Goal: Transaction & Acquisition: Purchase product/service

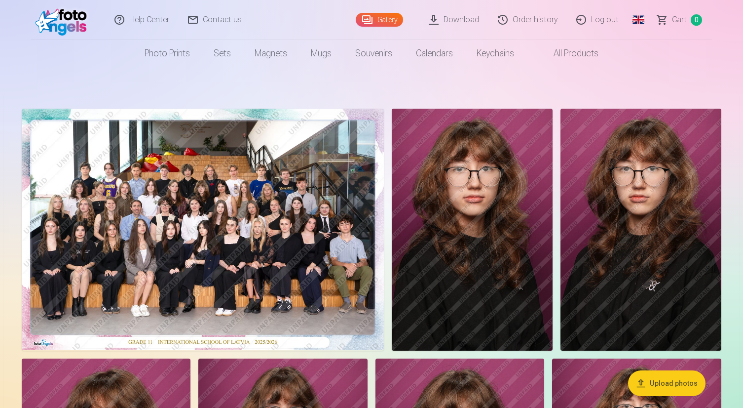
click at [245, 220] on img at bounding box center [203, 229] width 362 height 241
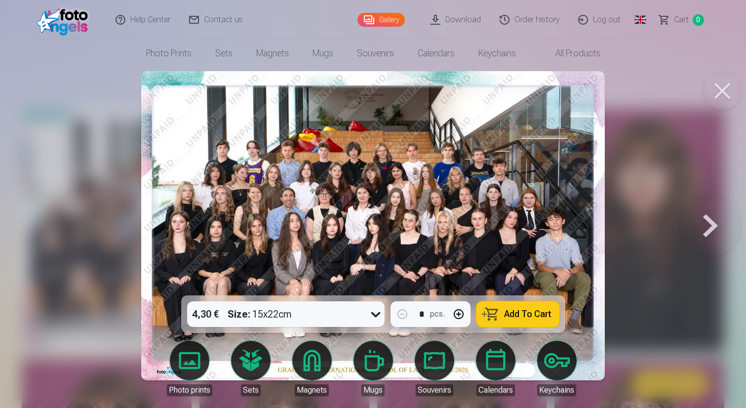
click at [524, 312] on span "Add To Cart" at bounding box center [527, 314] width 47 height 9
click at [62, 79] on div at bounding box center [373, 204] width 746 height 408
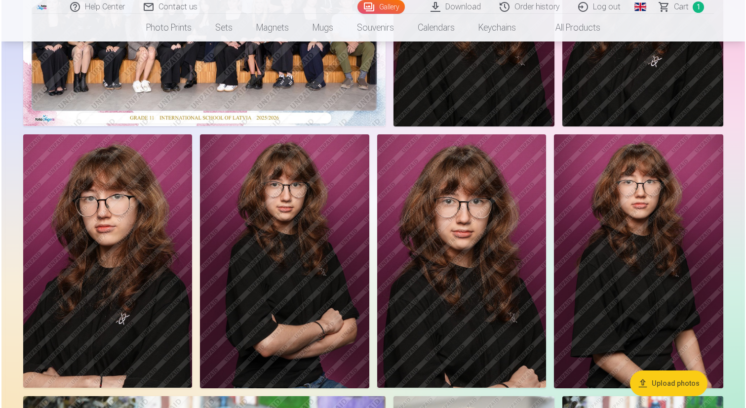
scroll to position [223, 0]
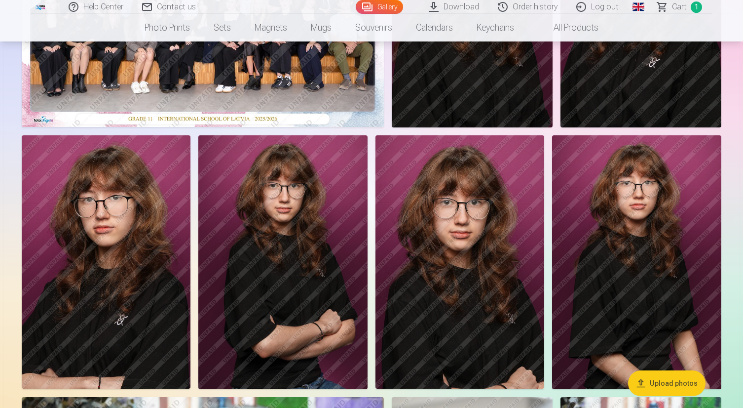
click at [107, 233] on img at bounding box center [106, 262] width 169 height 254
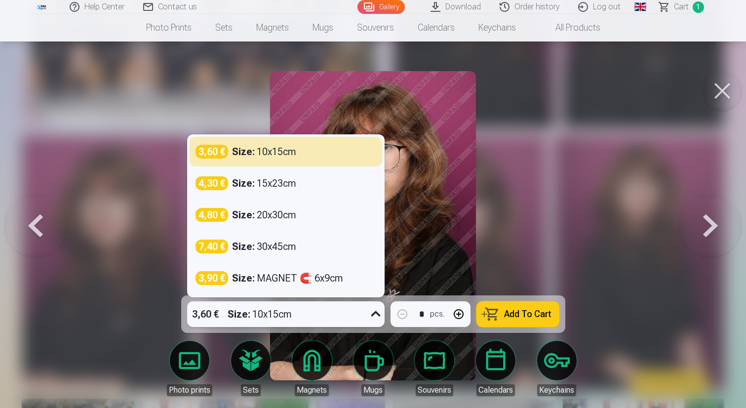
click at [372, 310] on icon at bounding box center [376, 314] width 16 height 16
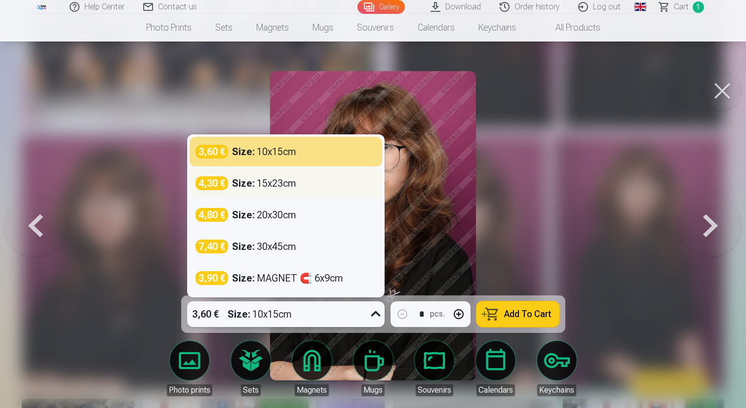
click at [289, 185] on div "Size : 15x23cm" at bounding box center [264, 183] width 64 height 14
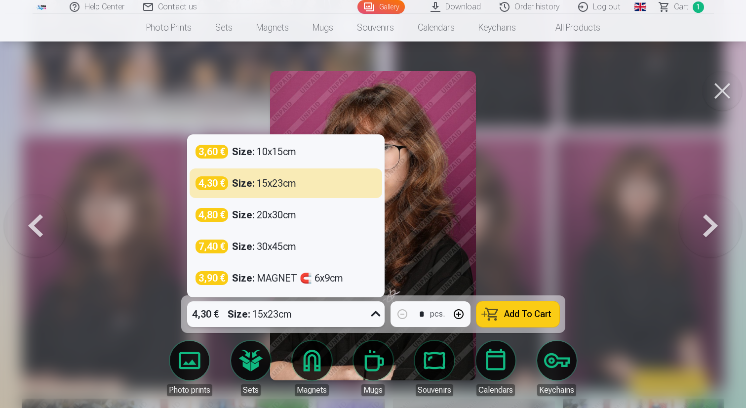
click at [375, 306] on div at bounding box center [376, 314] width 18 height 26
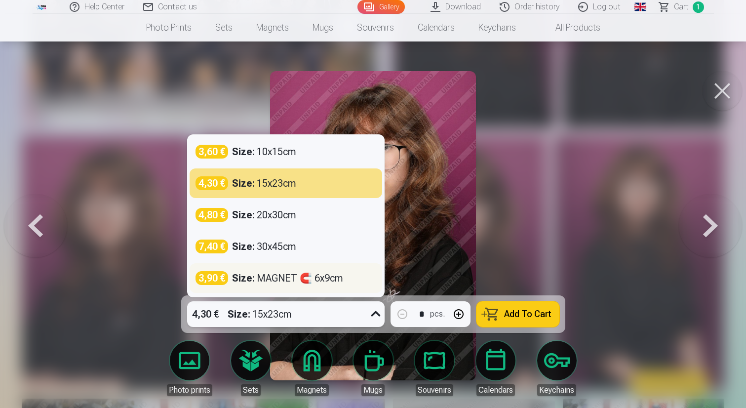
click at [252, 273] on strong "Size :" at bounding box center [243, 278] width 23 height 14
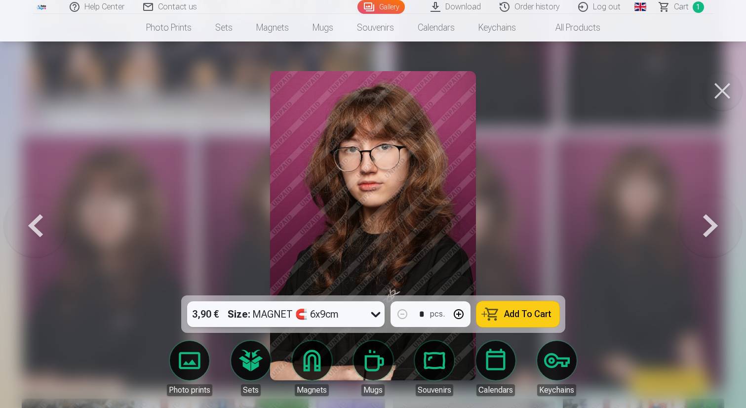
click at [514, 312] on span "Add To Cart" at bounding box center [527, 314] width 47 height 9
click at [380, 313] on icon at bounding box center [376, 314] width 16 height 16
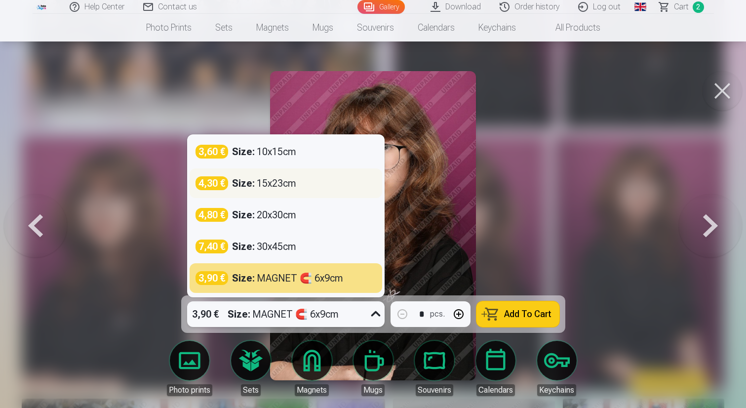
click at [300, 183] on div "4,30 € Size : 15x23cm" at bounding box center [285, 183] width 181 height 14
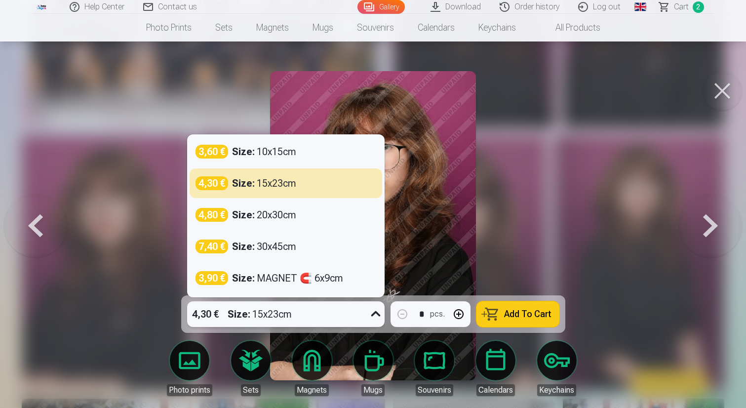
click at [375, 310] on icon at bounding box center [376, 314] width 16 height 16
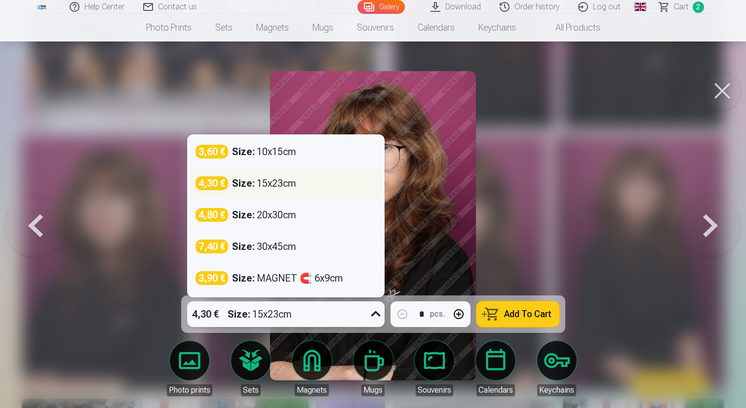
click at [282, 183] on div "Size : 15x23cm" at bounding box center [264, 183] width 64 height 14
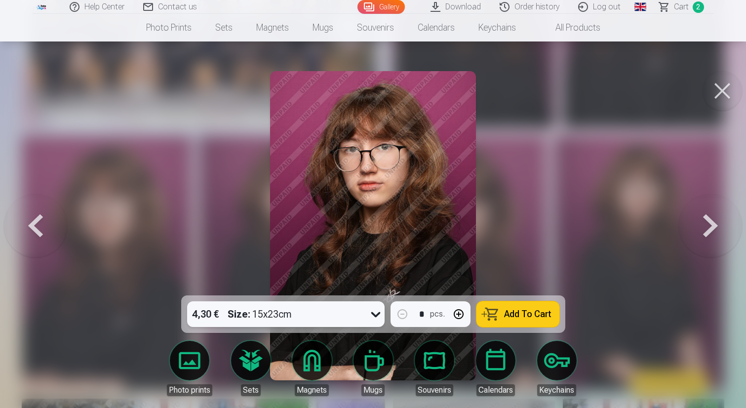
click at [462, 314] on button "button" at bounding box center [459, 314] width 24 height 24
click at [378, 313] on icon at bounding box center [375, 314] width 9 height 5
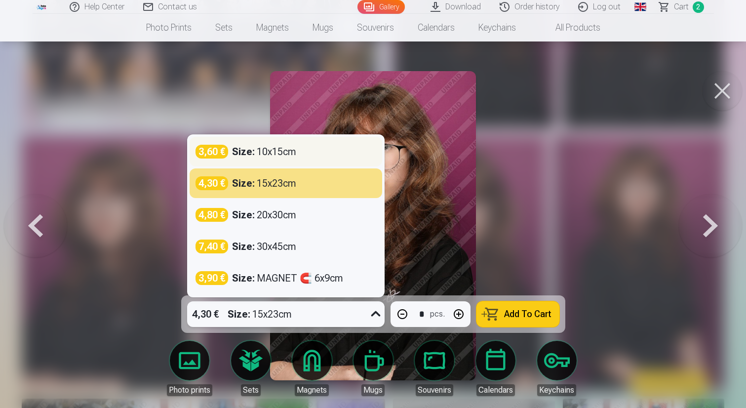
click at [264, 154] on div "Size : 10x15cm" at bounding box center [264, 152] width 64 height 14
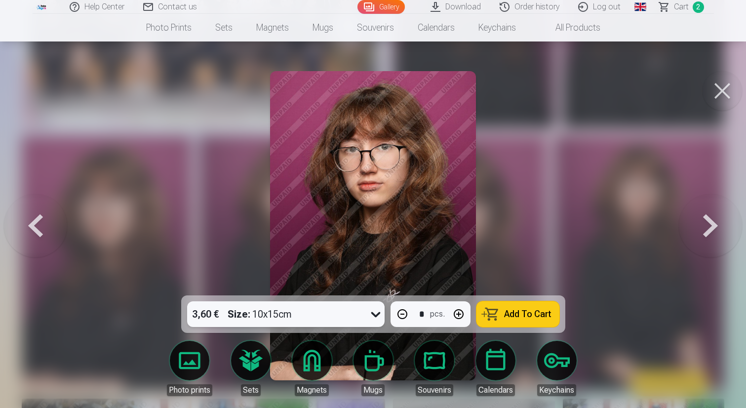
click at [401, 313] on button "button" at bounding box center [402, 314] width 24 height 24
click at [502, 314] on button "Add To Cart" at bounding box center [517, 314] width 83 height 26
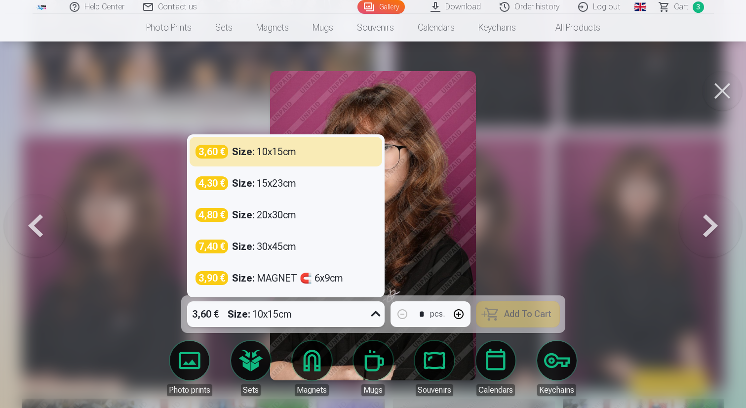
click at [380, 314] on icon at bounding box center [376, 314] width 16 height 16
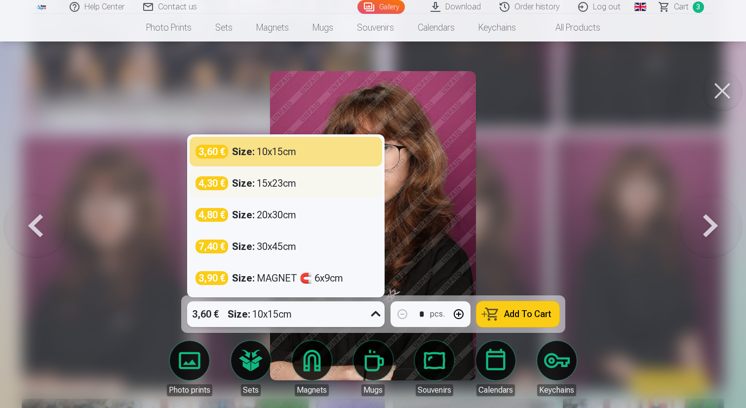
click at [268, 177] on div "Size : 15x23cm" at bounding box center [264, 183] width 64 height 14
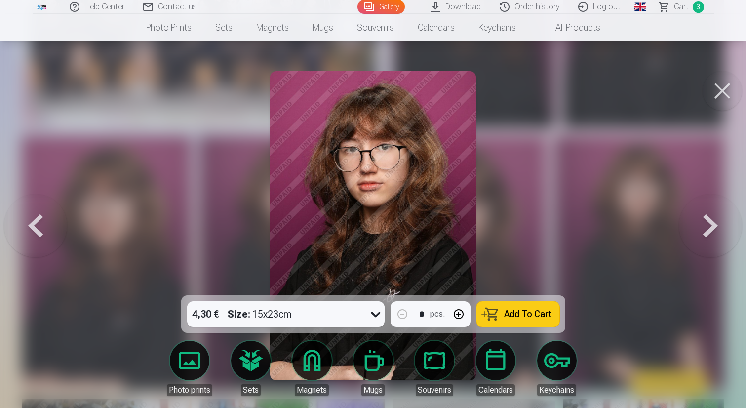
click at [461, 314] on button "button" at bounding box center [459, 314] width 24 height 24
click at [536, 312] on span "Add To Cart" at bounding box center [527, 314] width 47 height 9
type input "*"
click at [662, 6] on link "Сart 4" at bounding box center [682, 7] width 64 height 14
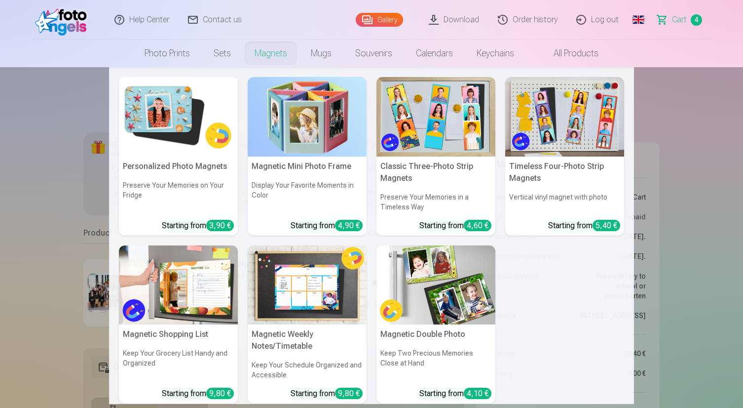
click at [727, 113] on nav "Personalized Photo Magnets Preserve Your Memories on Your Fridge Starting from …" at bounding box center [371, 235] width 743 height 337
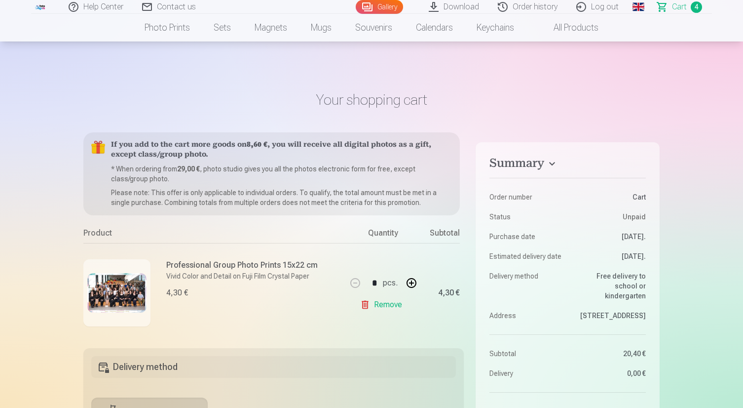
scroll to position [223, 0]
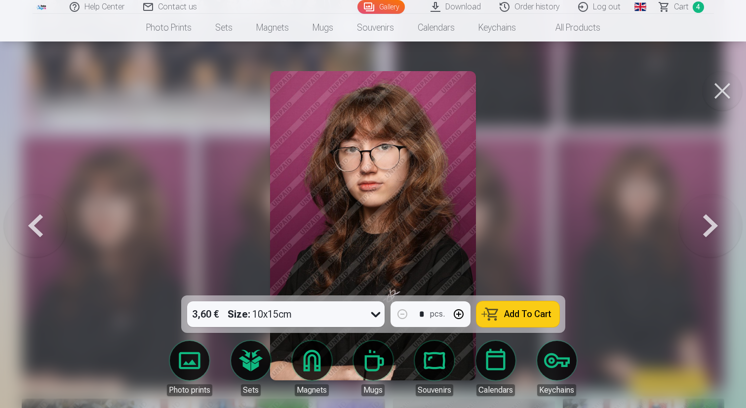
click at [726, 89] on button at bounding box center [721, 90] width 39 height 39
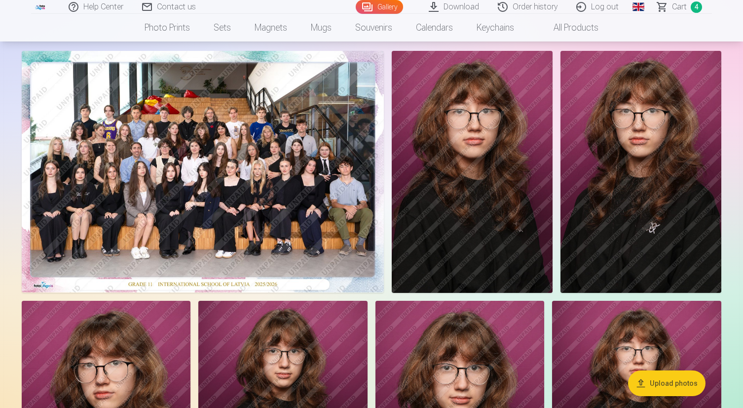
scroll to position [58, 0]
click at [625, 201] on img at bounding box center [641, 172] width 161 height 242
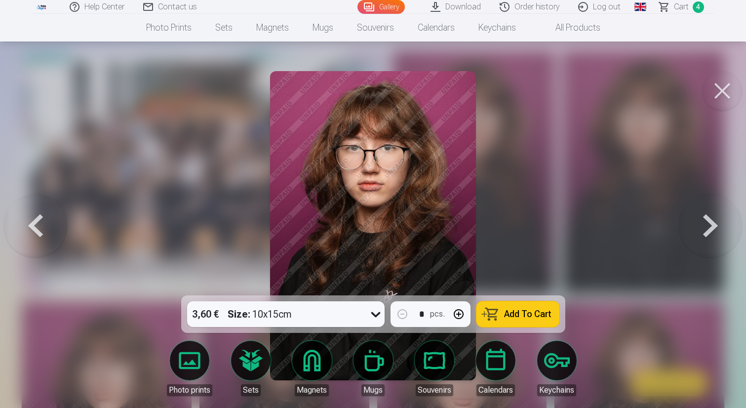
click at [531, 313] on span "Add To Cart" at bounding box center [527, 314] width 47 height 9
click at [707, 87] on button at bounding box center [721, 90] width 39 height 39
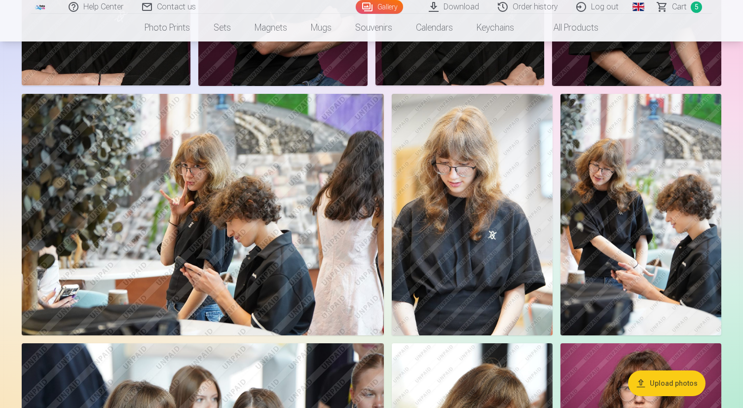
scroll to position [504, 0]
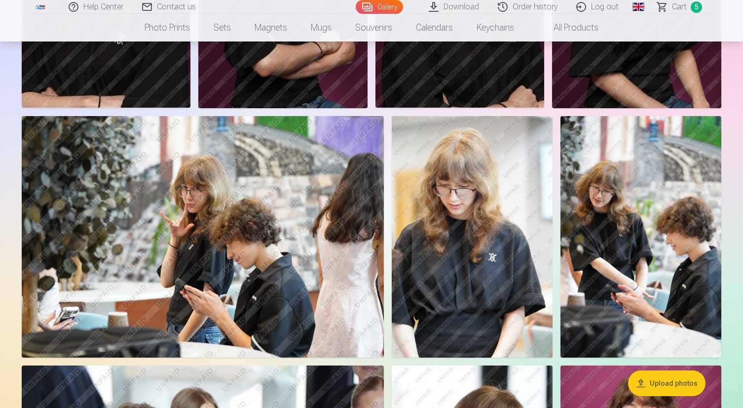
click at [194, 223] on img at bounding box center [203, 236] width 362 height 241
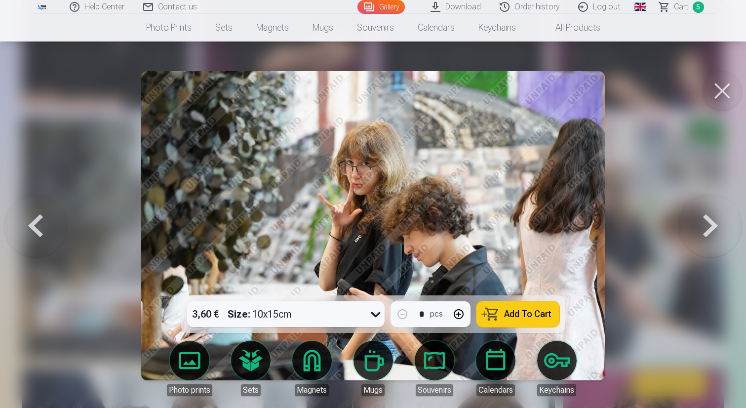
click at [521, 311] on span "Add To Cart" at bounding box center [527, 314] width 47 height 9
click at [721, 86] on button at bounding box center [721, 90] width 39 height 39
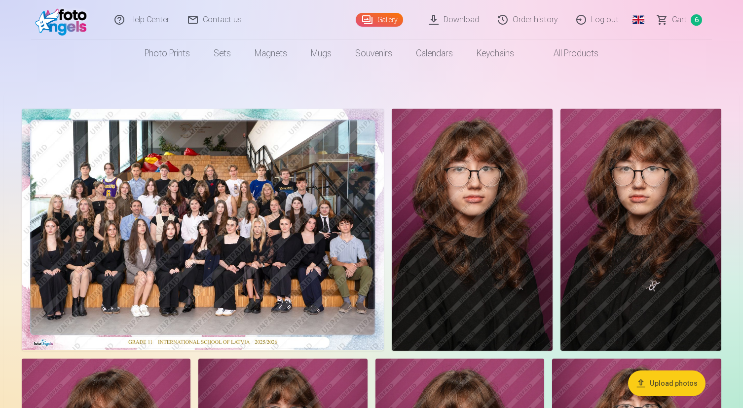
click at [673, 16] on span "Сart" at bounding box center [679, 20] width 15 height 12
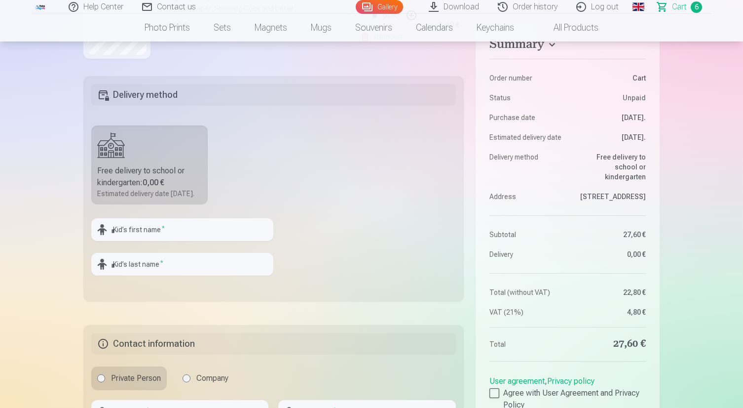
scroll to position [272, 0]
type input "******"
type input "*********"
click at [348, 244] on fieldset "Delivery method Free delivery to school or kindergarten : 0,00 € Estimated deli…" at bounding box center [273, 188] width 381 height 225
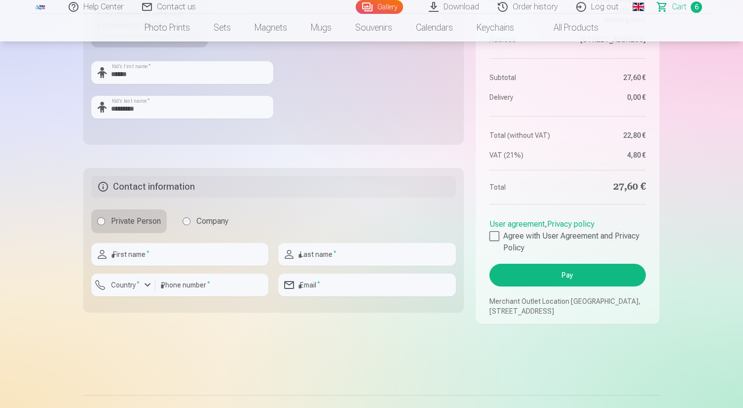
scroll to position [429, 0]
type input "*********"
click at [207, 290] on input "number" at bounding box center [211, 284] width 113 height 23
click at [148, 290] on div "button" at bounding box center [148, 284] width 12 height 12
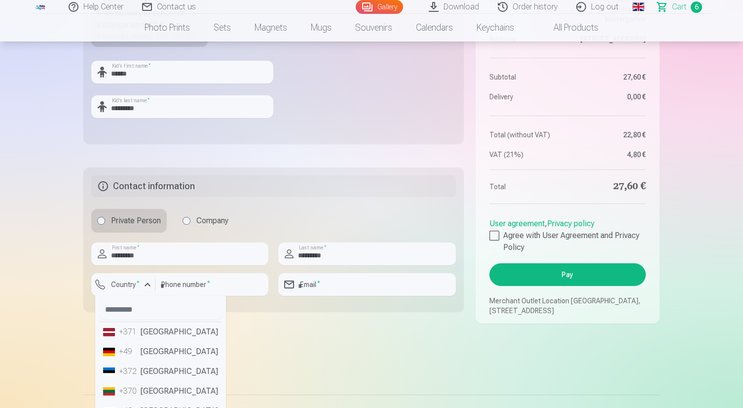
click at [161, 342] on li "+371 [GEOGRAPHIC_DATA]" at bounding box center [160, 332] width 123 height 20
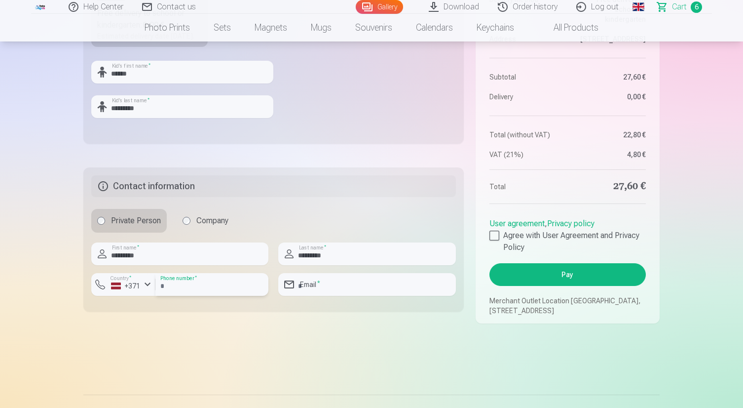
click at [194, 295] on input "number" at bounding box center [211, 284] width 113 height 23
type input "********"
type input "**********"
click at [493, 240] on div at bounding box center [495, 236] width 10 height 10
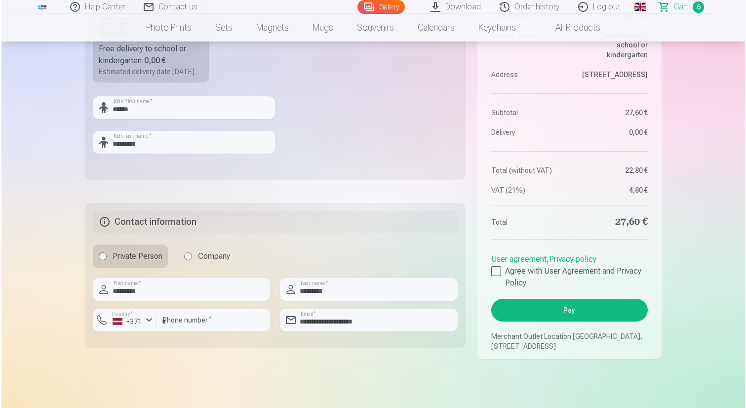
scroll to position [394, 0]
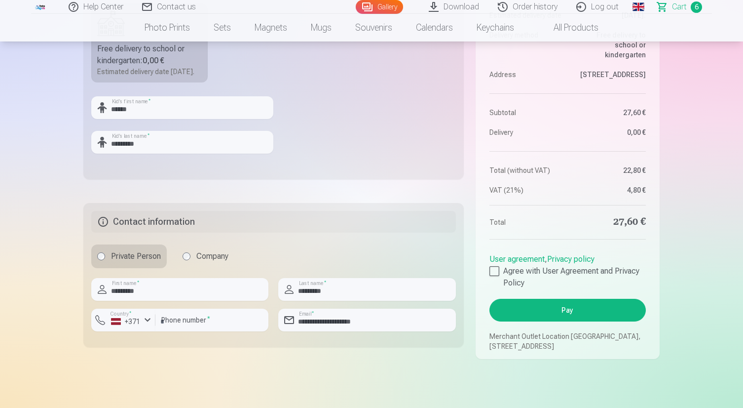
click at [570, 317] on button "Pay" at bounding box center [568, 310] width 156 height 23
